Goal: Entertainment & Leisure: Consume media (video, audio)

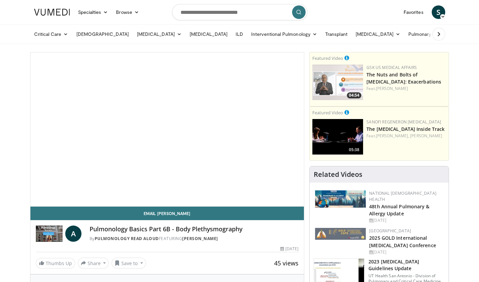
click at [167, 130] on span "Video Player" at bounding box center [167, 130] width 0 height 0
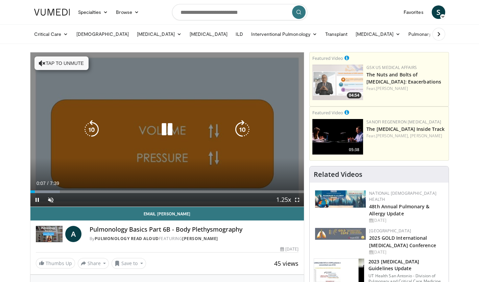
click at [198, 163] on div "10 seconds Tap to unmute" at bounding box center [167, 129] width 274 height 154
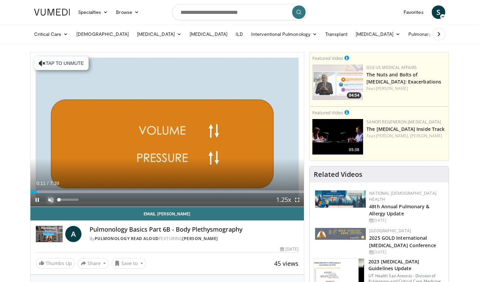
click at [51, 199] on span "Video Player" at bounding box center [51, 200] width 14 height 14
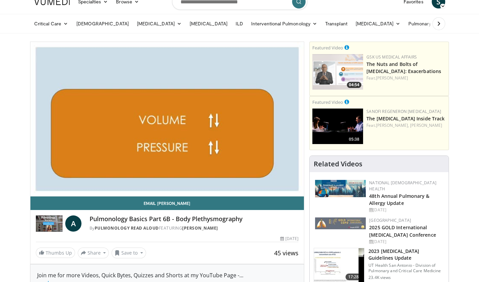
scroll to position [9, 0]
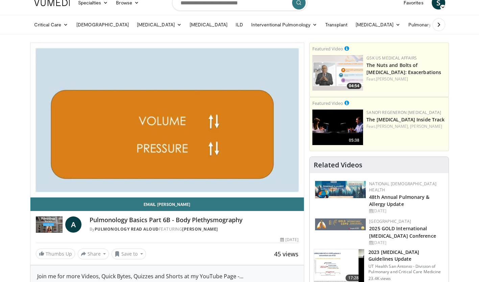
click at [62, 139] on div "10 seconds Tap to unmute" at bounding box center [167, 120] width 274 height 154
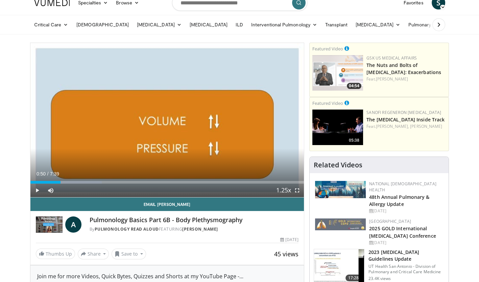
click at [62, 139] on div "10 seconds Tap to unmute" at bounding box center [167, 120] width 274 height 154
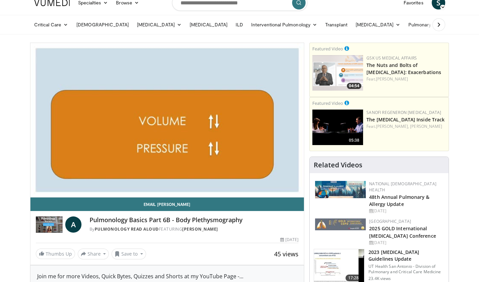
click at [62, 139] on div "10 seconds Tap to unmute" at bounding box center [167, 120] width 274 height 154
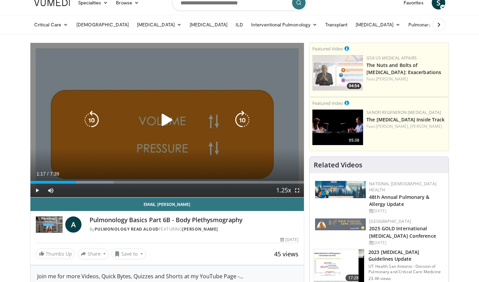
click at [62, 139] on div "10 seconds Tap to unmute" at bounding box center [167, 120] width 274 height 154
